Goal: Task Accomplishment & Management: Manage account settings

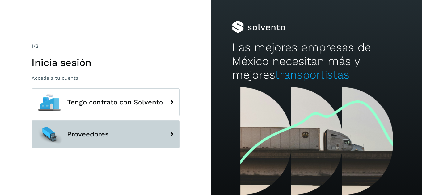
click at [149, 134] on button "Proveedores" at bounding box center [105, 135] width 148 height 28
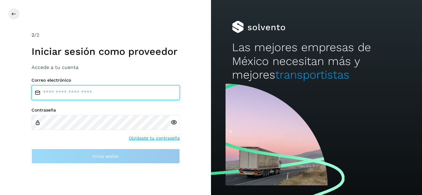
type input "**********"
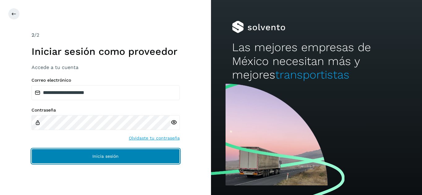
click at [134, 161] on button "Inicia sesión" at bounding box center [105, 156] width 148 height 15
click at [134, 157] on button "Inicia sesión" at bounding box center [105, 156] width 148 height 15
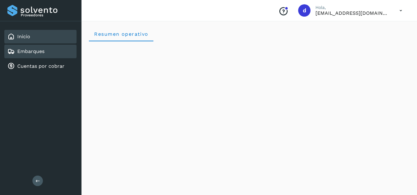
click at [35, 50] on link "Embarques" at bounding box center [30, 51] width 27 height 6
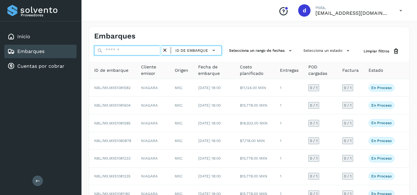
click at [111, 50] on input "text" at bounding box center [128, 51] width 68 height 10
paste input "**********"
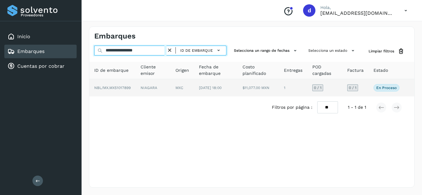
type input "**********"
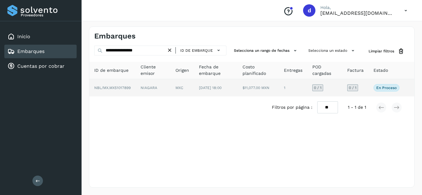
click at [114, 87] on span "NBL/MX.MX51017899" at bounding box center [112, 88] width 36 height 4
click at [128, 89] on span "NBL/MX.MX51017899" at bounding box center [112, 88] width 36 height 4
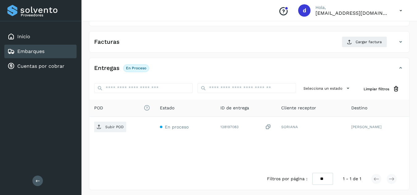
scroll to position [98, 0]
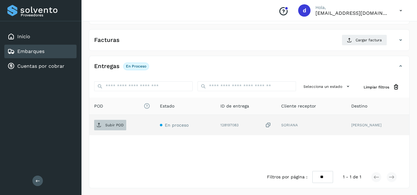
click at [113, 126] on p "Subir POD" at bounding box center [114, 125] width 19 height 4
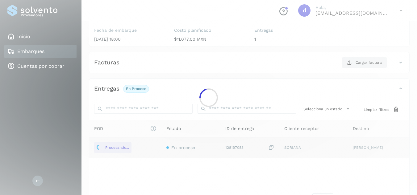
scroll to position [75, 0]
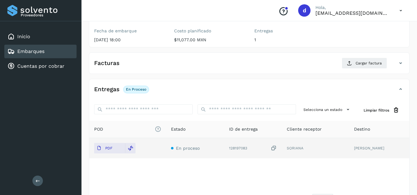
click at [371, 71] on div "Facturas Cargar factura" at bounding box center [249, 66] width 320 height 16
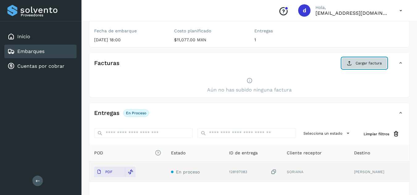
click at [368, 66] on span "Cargar factura" at bounding box center [369, 64] width 26 height 6
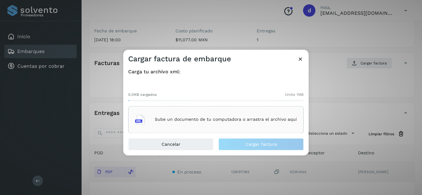
click at [203, 116] on div "Sube un documento de tu computadora o arrastra el archivo aquí" at bounding box center [216, 119] width 162 height 17
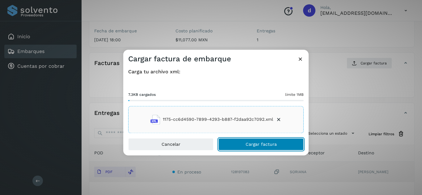
click at [248, 145] on span "Cargar factura" at bounding box center [260, 144] width 31 height 4
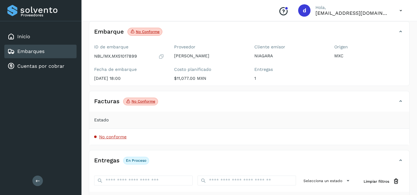
scroll to position [33, 0]
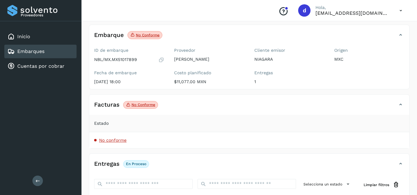
click at [119, 142] on span "No conforme" at bounding box center [112, 140] width 27 height 5
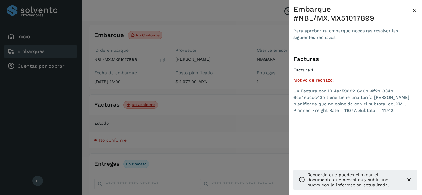
click at [189, 138] on div at bounding box center [211, 97] width 422 height 195
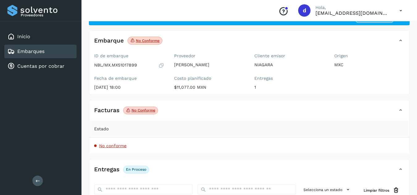
scroll to position [22, 0]
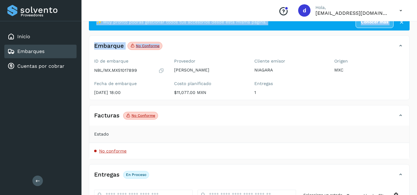
drag, startPoint x: 410, startPoint y: 41, endPoint x: 409, endPoint y: 21, distance: 20.5
click at [409, 21] on div "Conoce nuestros beneficios d Hola, [EMAIL_ADDRESS][DOMAIN_NAME] Embarques y ent…" at bounding box center [250, 141] width 336 height 327
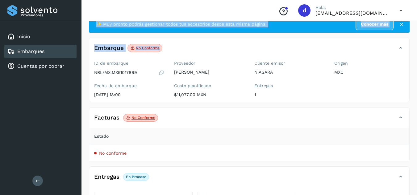
scroll to position [0, 0]
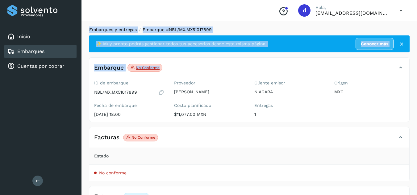
click at [107, 30] on link "Embarques y entregas" at bounding box center [113, 29] width 48 height 5
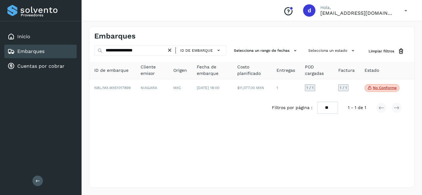
click at [171, 49] on icon at bounding box center [169, 50] width 6 height 6
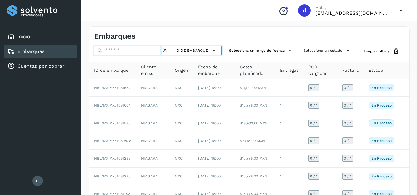
click at [145, 49] on input "text" at bounding box center [128, 51] width 68 height 10
paste input "**********"
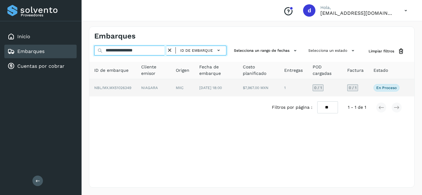
type input "**********"
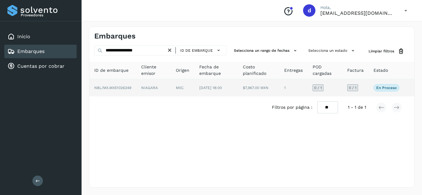
click at [124, 89] on span "NBL/MX.MX51026349" at bounding box center [112, 88] width 37 height 4
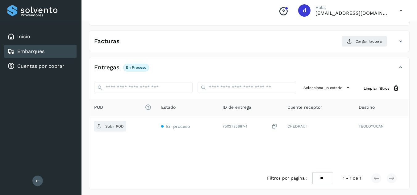
scroll to position [98, 0]
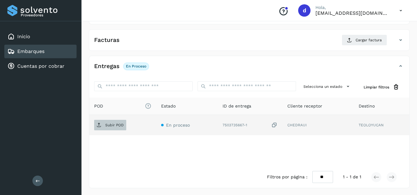
click at [124, 128] on span "Subir POD" at bounding box center [110, 125] width 32 height 10
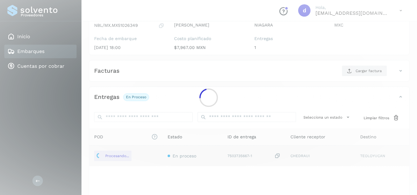
scroll to position [56, 0]
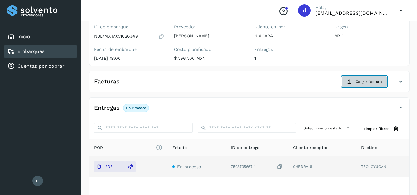
click at [351, 83] on icon at bounding box center [349, 81] width 5 height 5
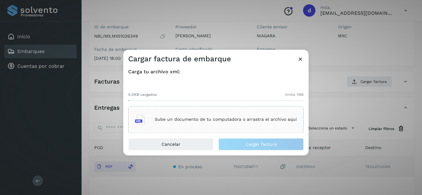
click at [255, 121] on p "Sube un documento de tu computadora o arrastra el archivo aquí" at bounding box center [226, 119] width 142 height 5
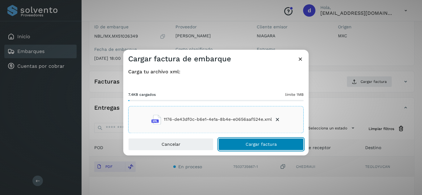
click at [262, 142] on span "Cargar factura" at bounding box center [260, 144] width 31 height 4
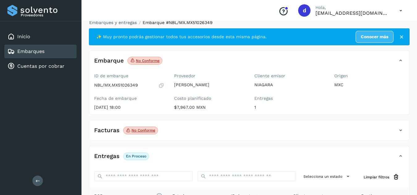
scroll to position [2, 0]
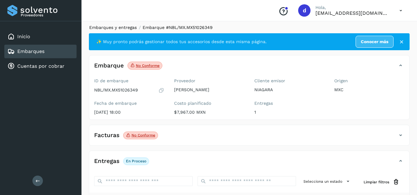
click at [129, 25] on link "Embarques y entregas" at bounding box center [113, 27] width 48 height 5
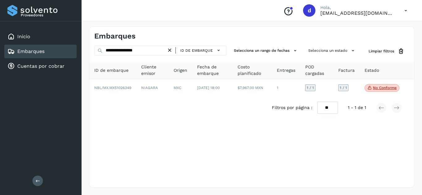
click at [170, 50] on icon at bounding box center [169, 50] width 6 height 6
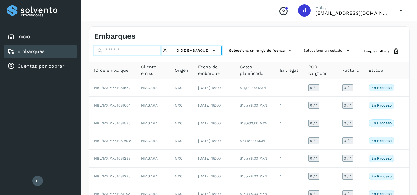
click at [146, 51] on input "text" at bounding box center [128, 51] width 68 height 10
paste input "**********"
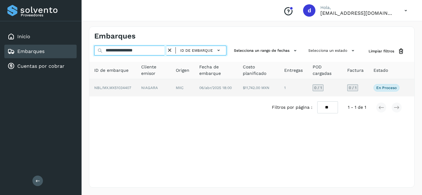
type input "**********"
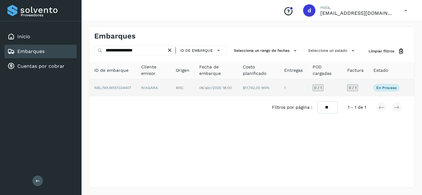
click at [107, 88] on span "NBL/MX.MX51034407" at bounding box center [112, 88] width 37 height 4
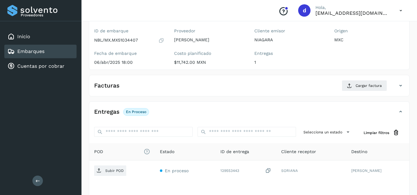
scroll to position [98, 0]
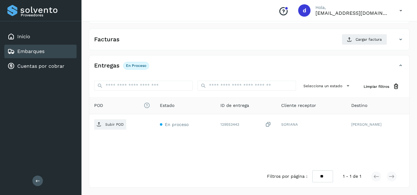
drag, startPoint x: 120, startPoint y: 127, endPoint x: 274, endPoint y: 210, distance: 174.9
click at [274, 195] on html "Proveedores Inicio Embarques Cuentas por cobrar Salir Conoce nuestros beneficio…" at bounding box center [208, 49] width 417 height 294
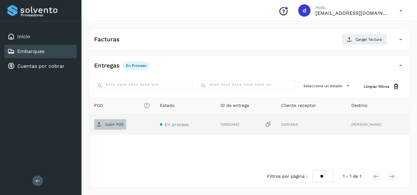
click at [118, 124] on p "Subir POD" at bounding box center [114, 125] width 19 height 4
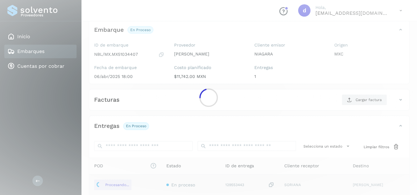
scroll to position [37, 0]
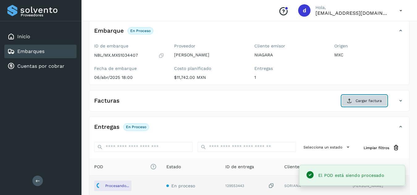
click at [362, 101] on span "Cargar factura" at bounding box center [369, 101] width 26 height 6
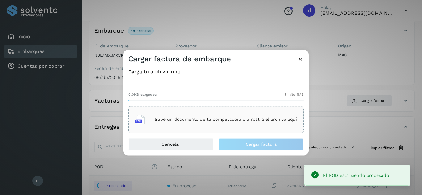
click at [267, 123] on div "Sube un documento de tu computadora o arrastra el archivo aquí" at bounding box center [216, 119] width 162 height 17
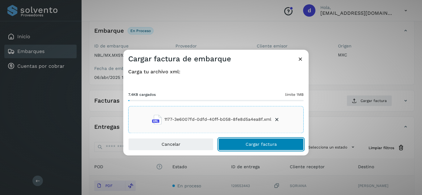
click at [273, 146] on span "Cargar factura" at bounding box center [260, 144] width 31 height 4
